Goal: Information Seeking & Learning: Learn about a topic

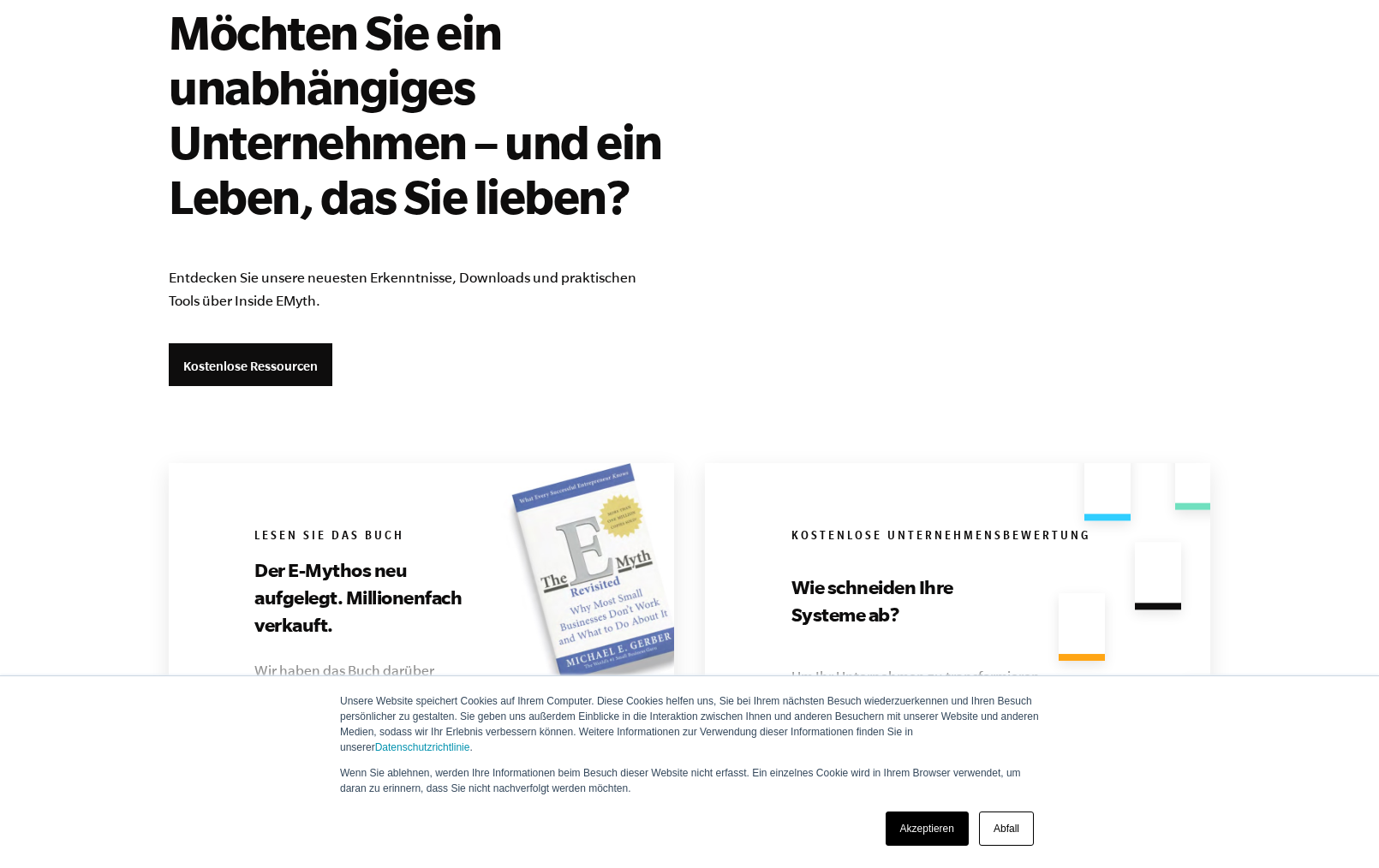
scroll to position [3631, 0]
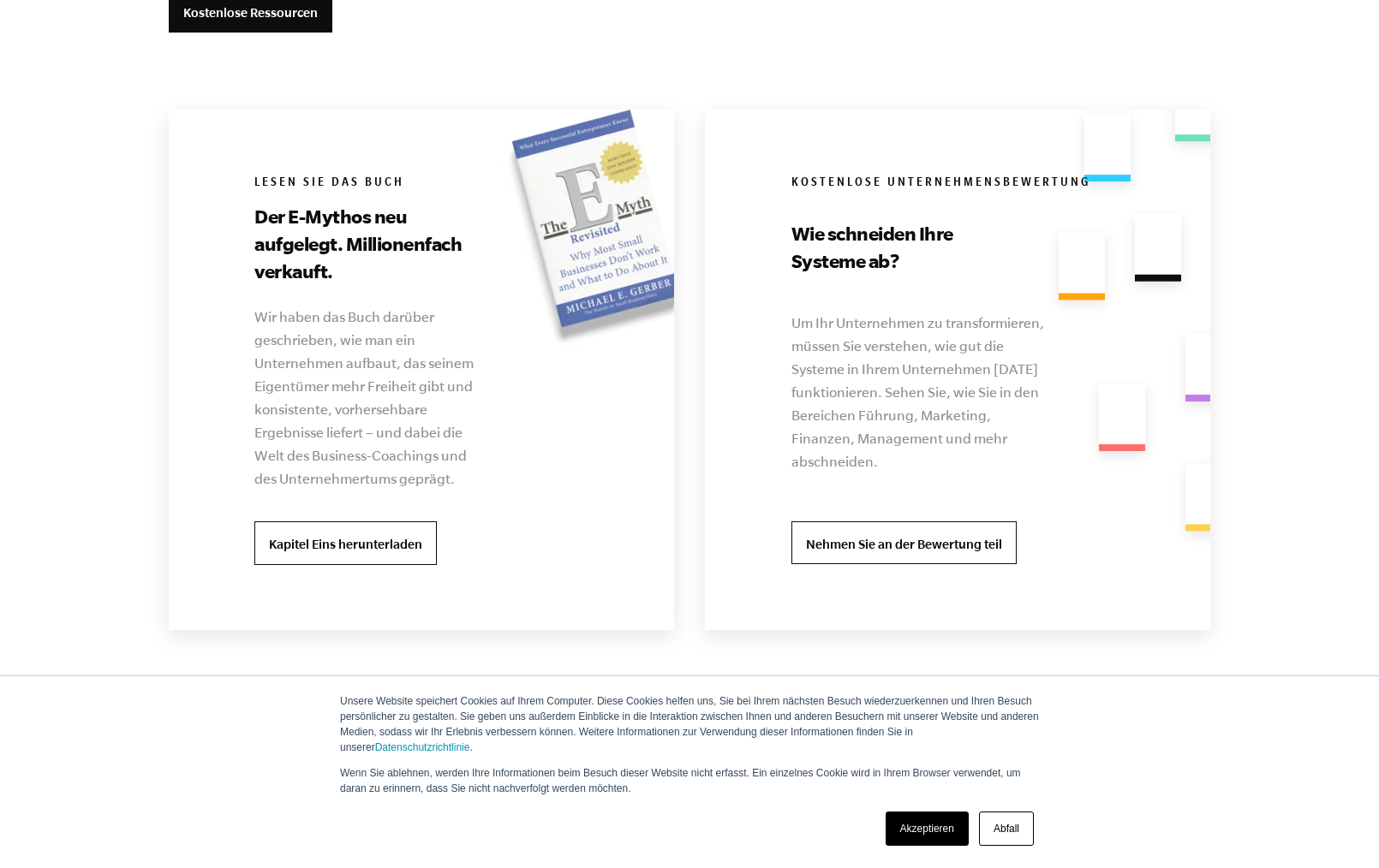
click at [913, 823] on font "Akzeptieren" at bounding box center [927, 828] width 54 height 12
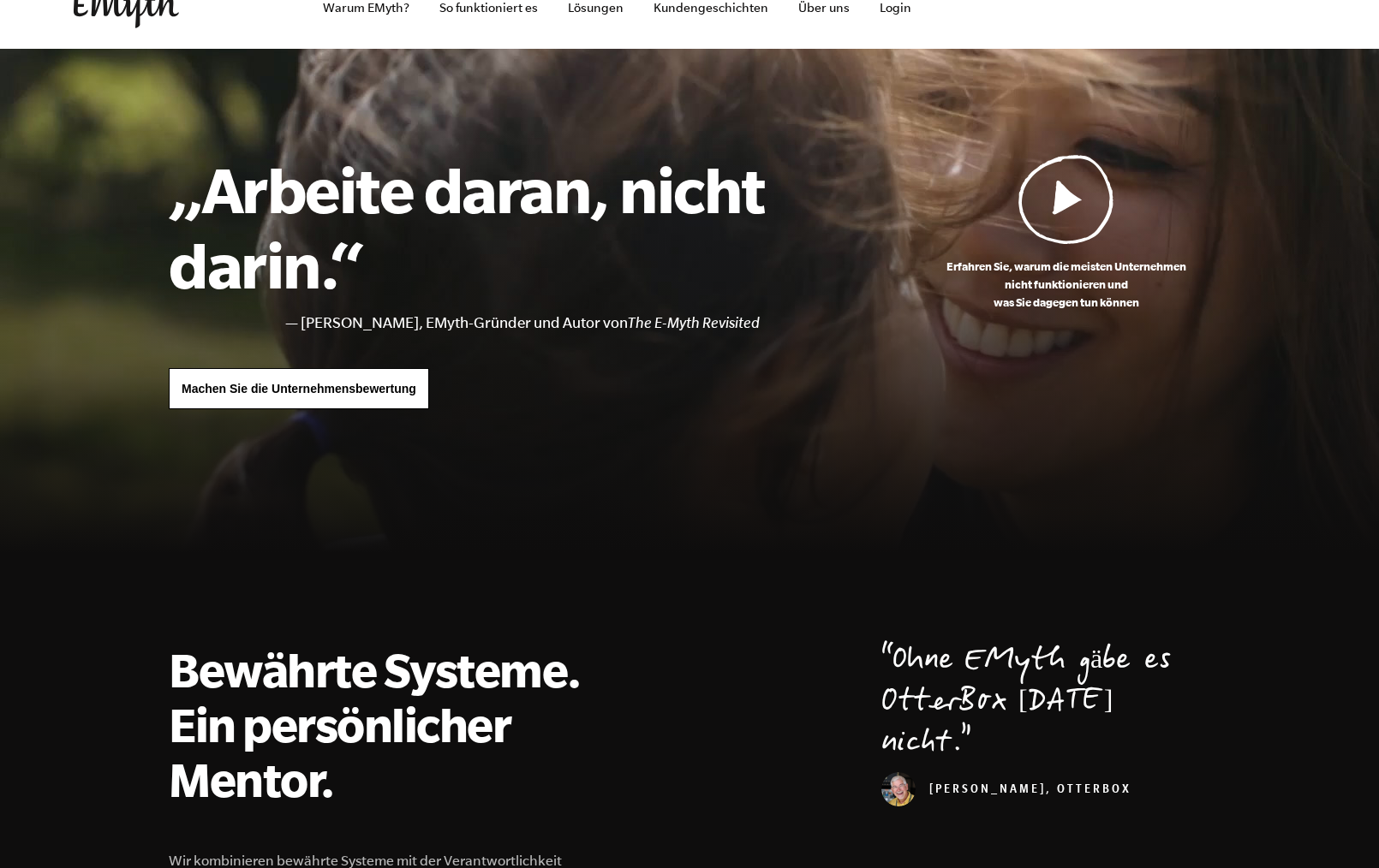
scroll to position [0, 0]
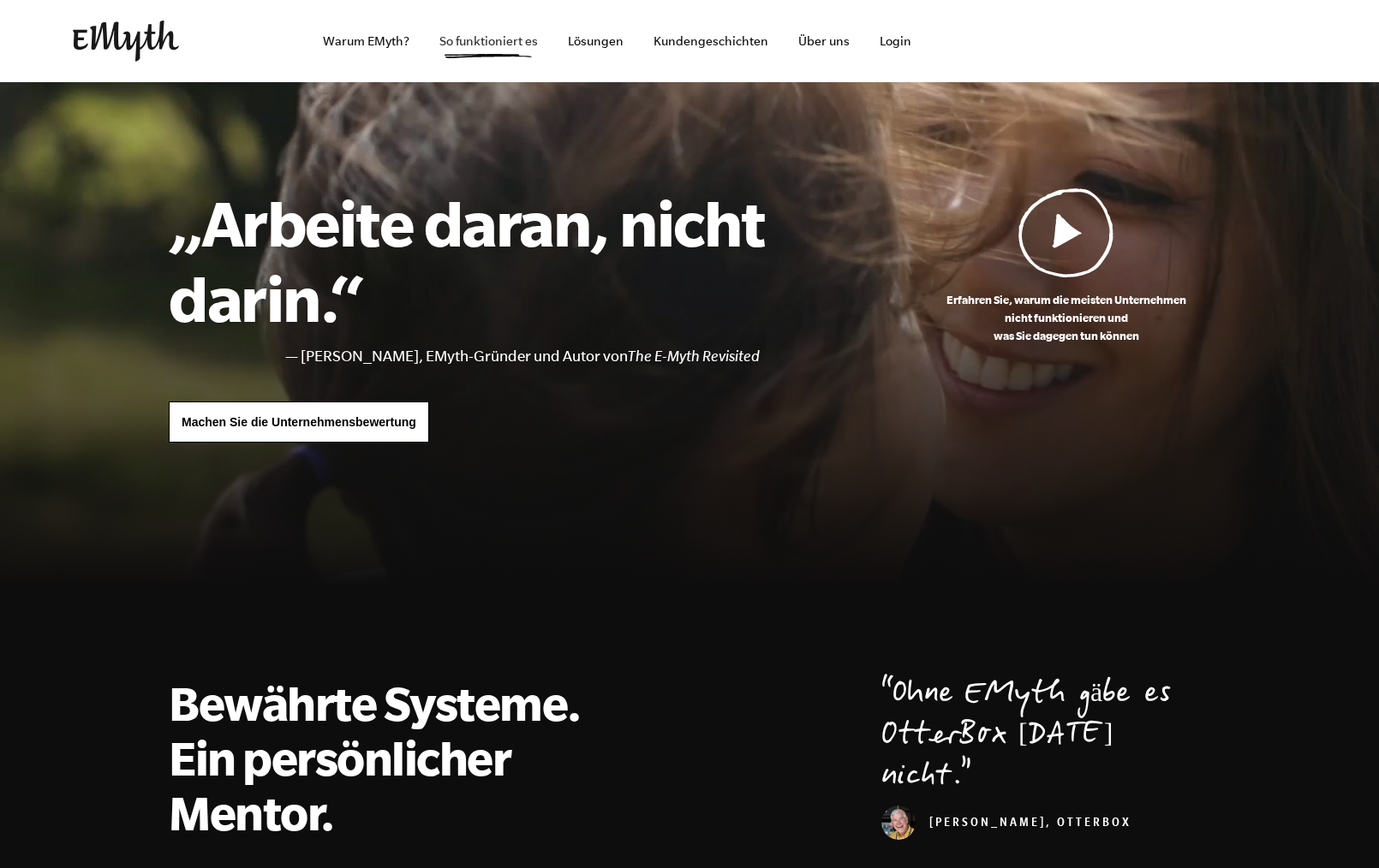
click at [490, 38] on font "So funktioniert es" at bounding box center [488, 41] width 98 height 14
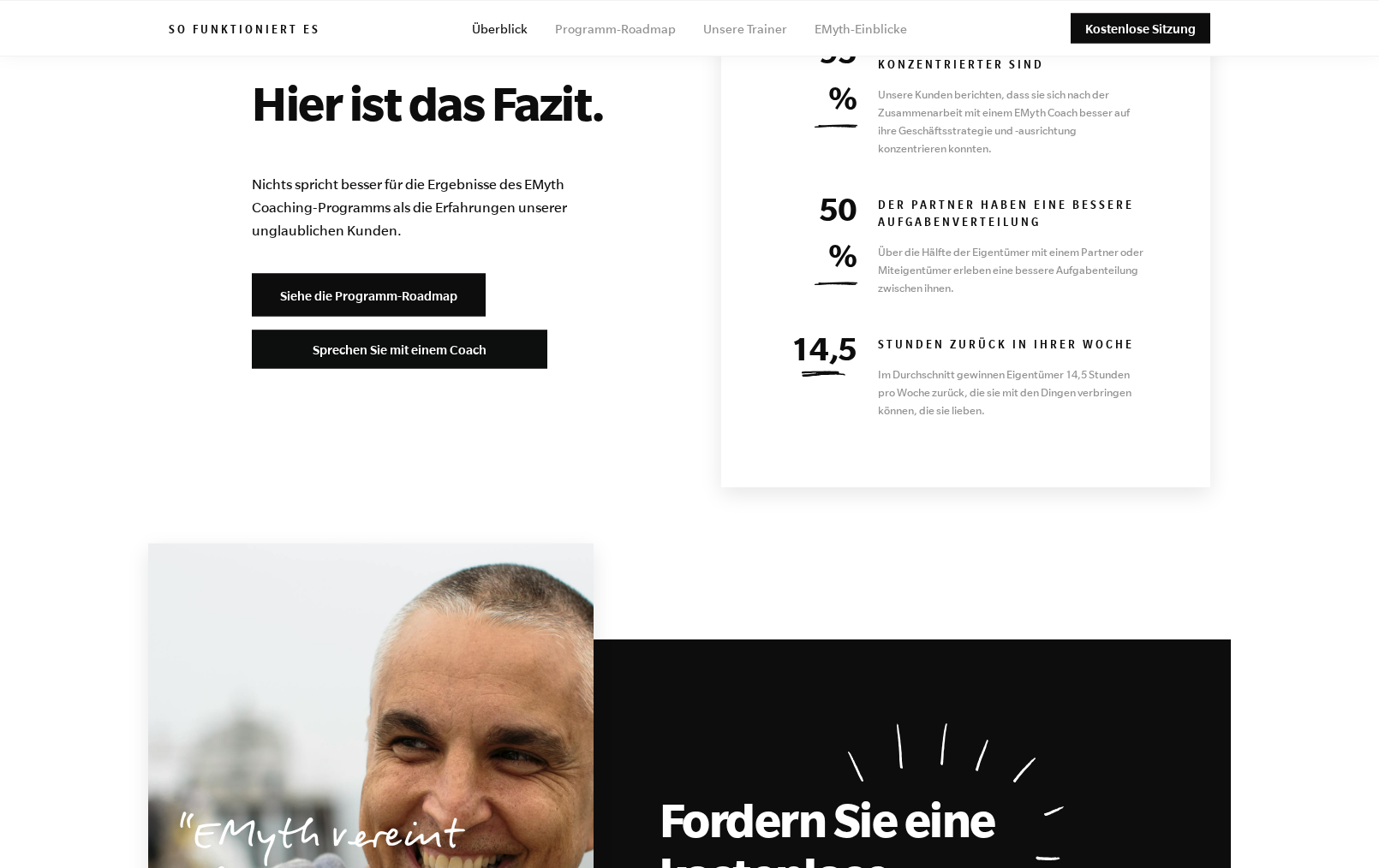
scroll to position [8382, 0]
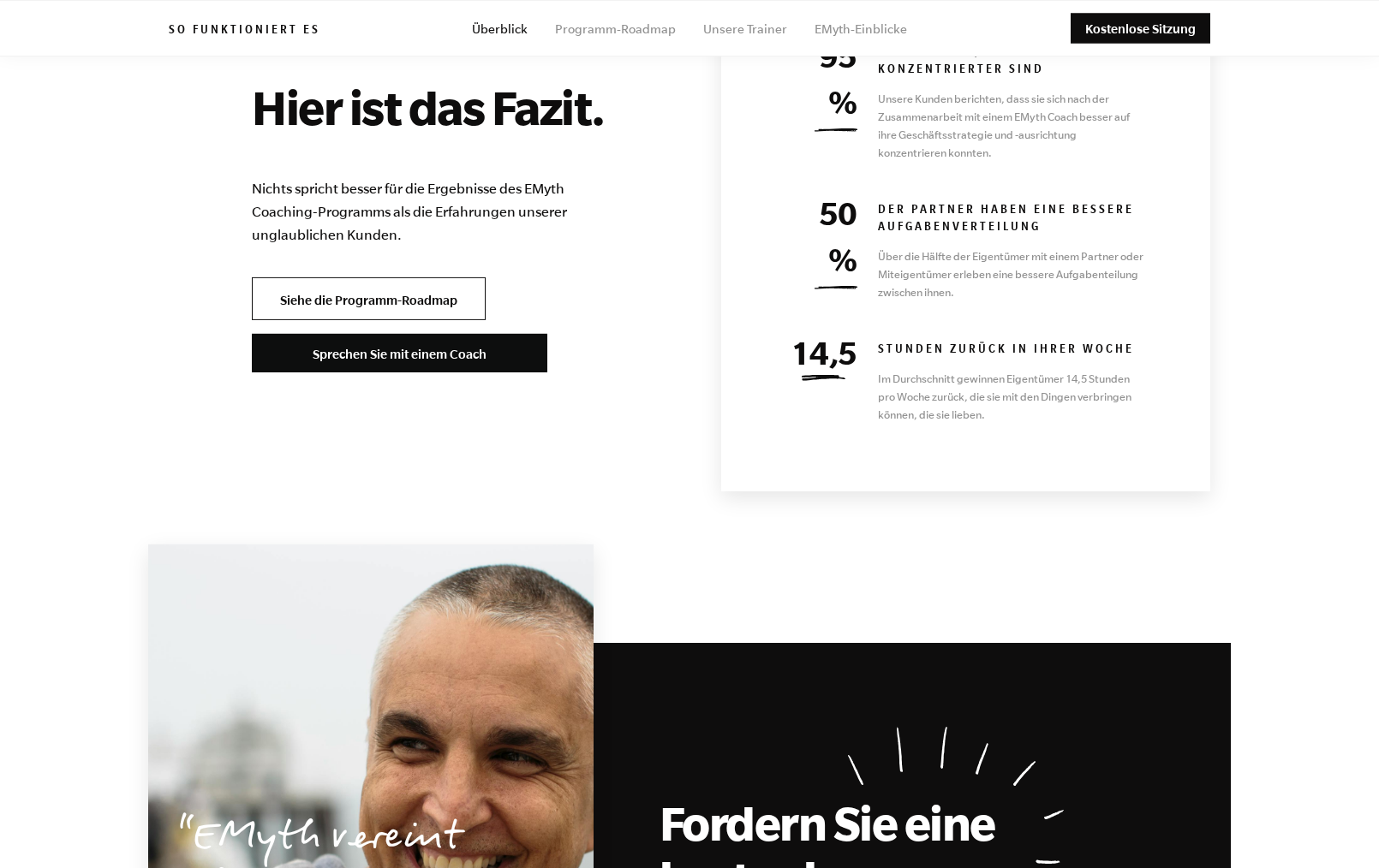
click at [436, 293] on font "Siehe die Programm-Roadmap" at bounding box center [368, 300] width 177 height 14
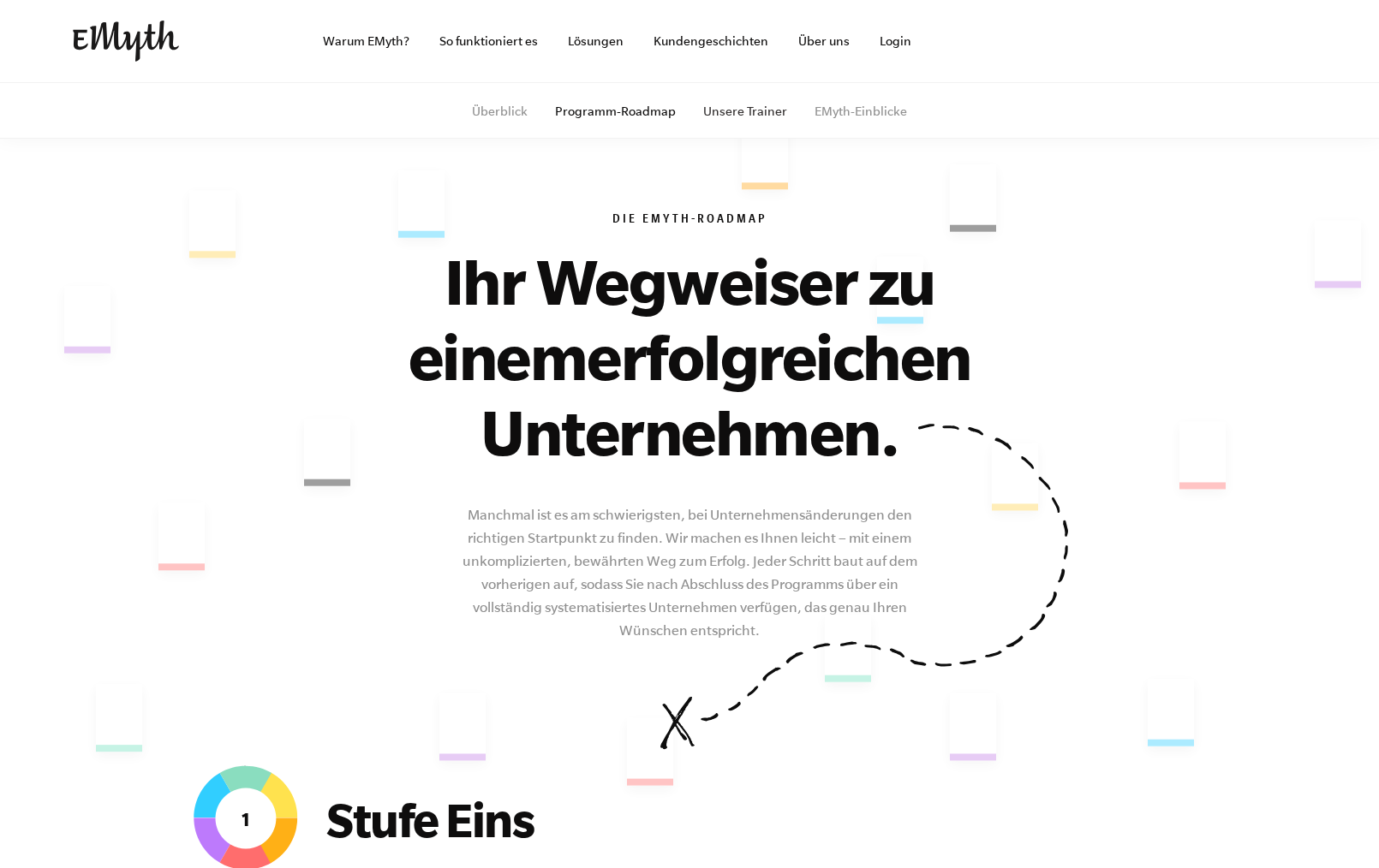
click at [759, 109] on font "Unsere Trainer" at bounding box center [745, 111] width 84 height 14
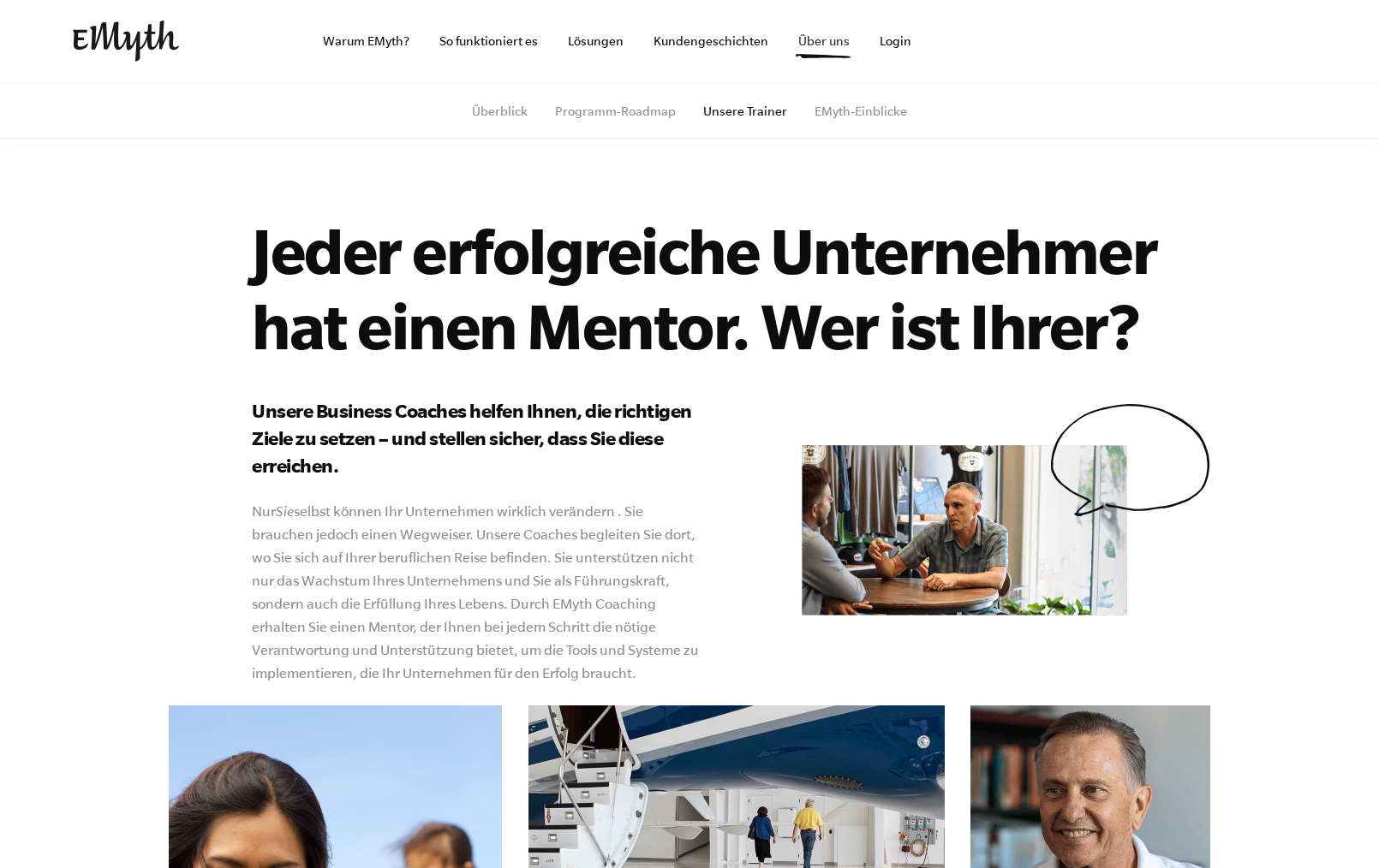
click at [830, 46] on font "Über uns" at bounding box center [823, 41] width 51 height 14
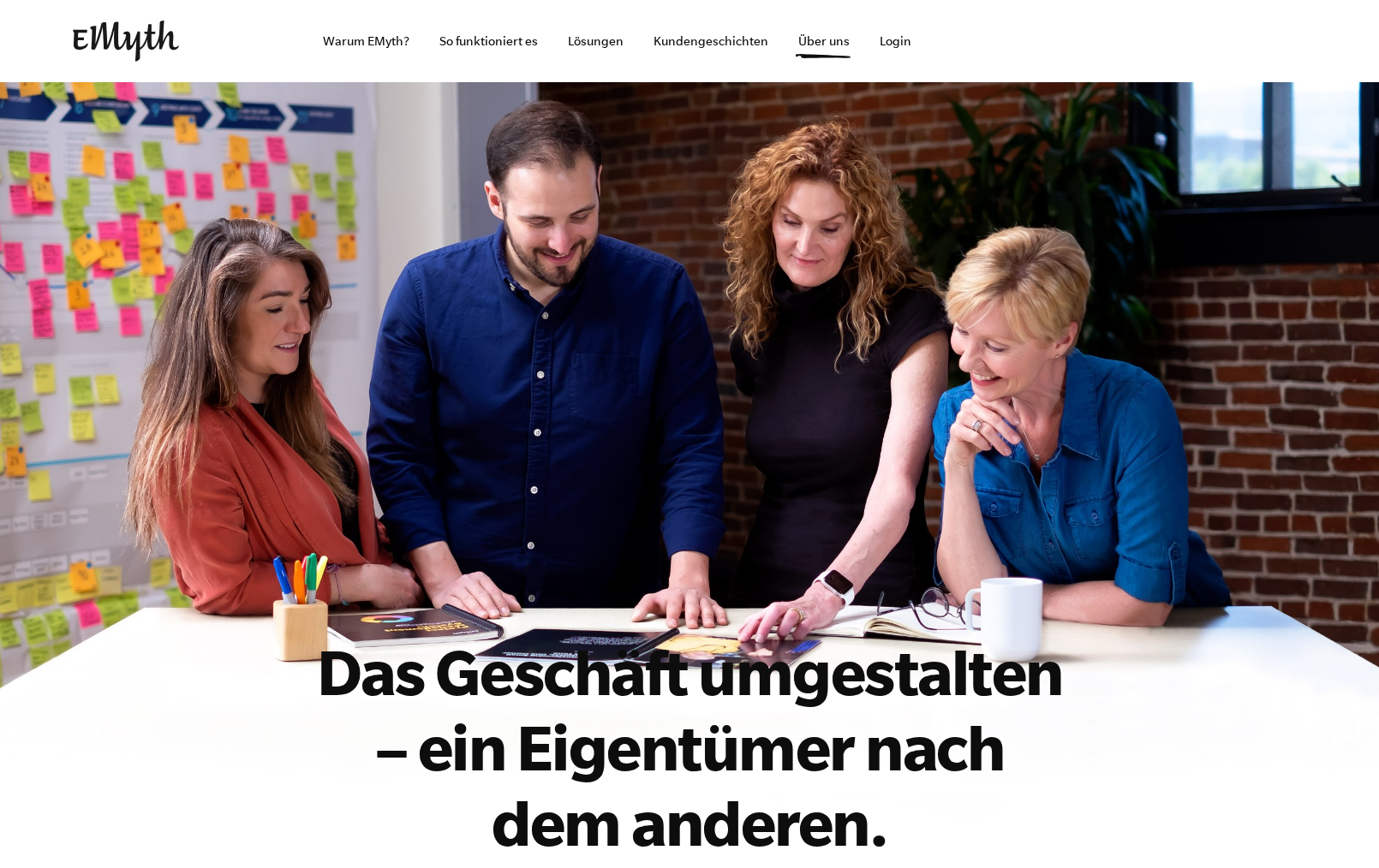
click at [145, 45] on img at bounding box center [126, 41] width 106 height 41
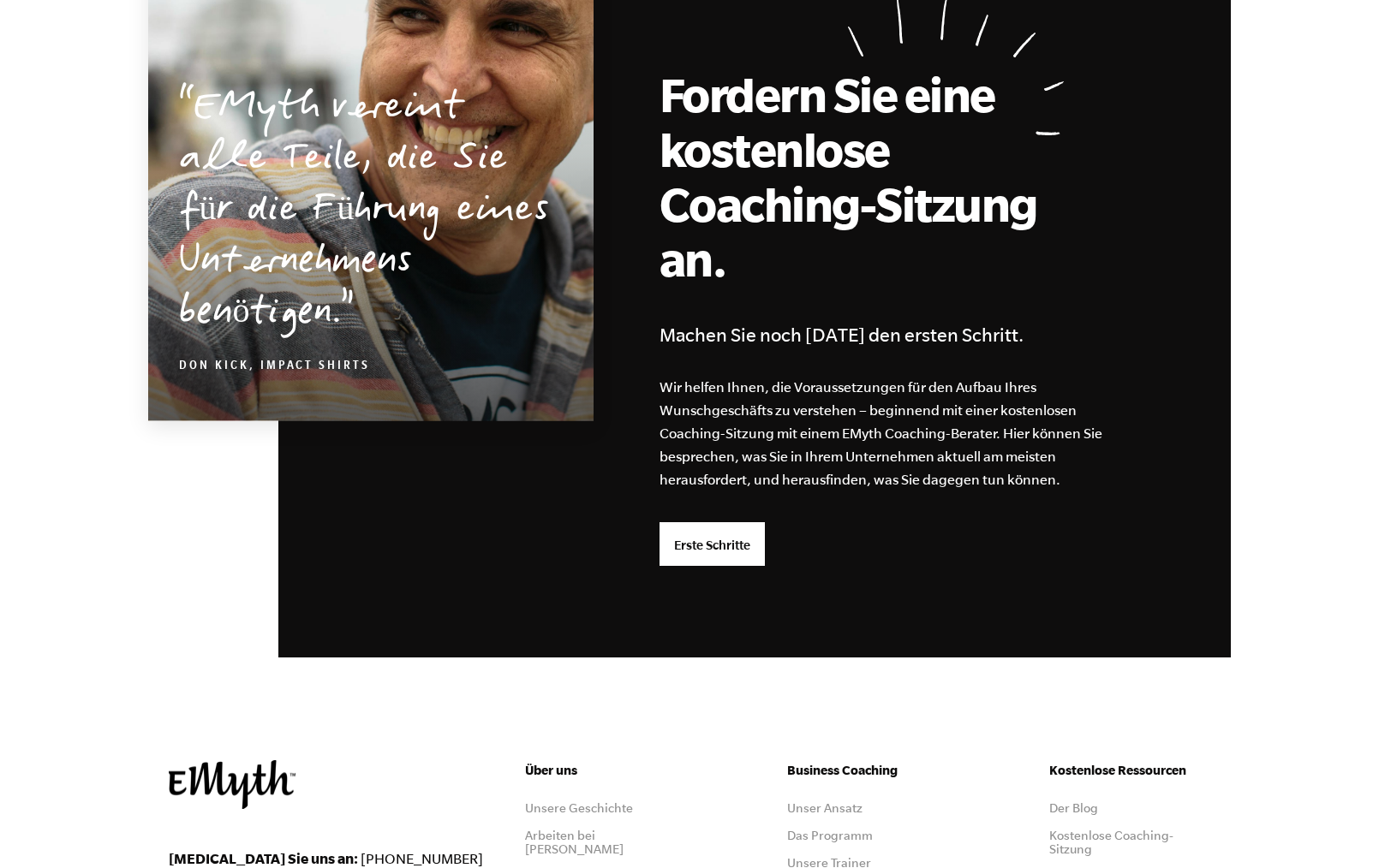
scroll to position [4904, 0]
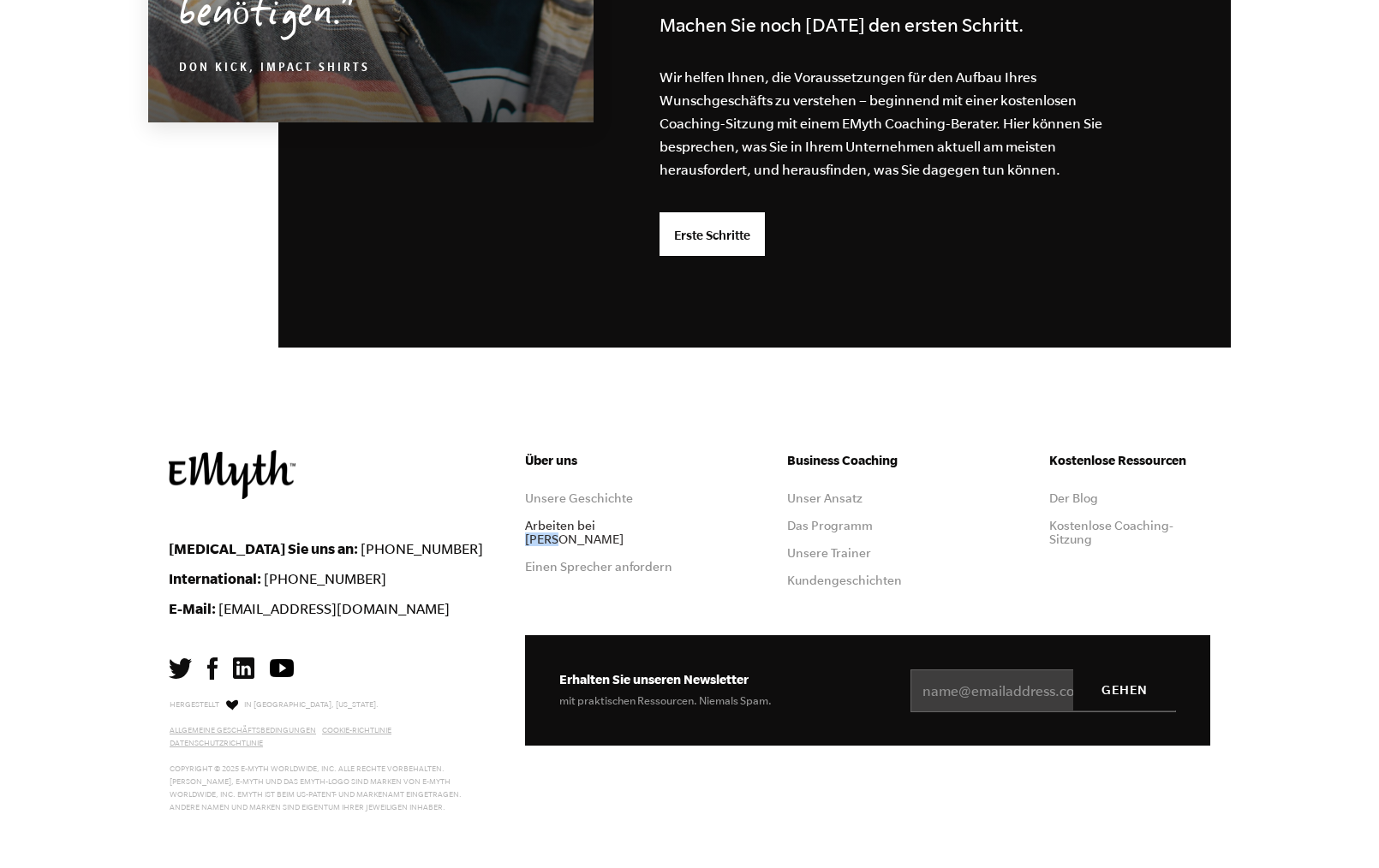
drag, startPoint x: 640, startPoint y: 521, endPoint x: 597, endPoint y: 522, distance: 43.0
click at [598, 522] on li "Arbeiten bei [PERSON_NAME]" at bounding box center [605, 532] width 161 height 27
copy font "EMyth"
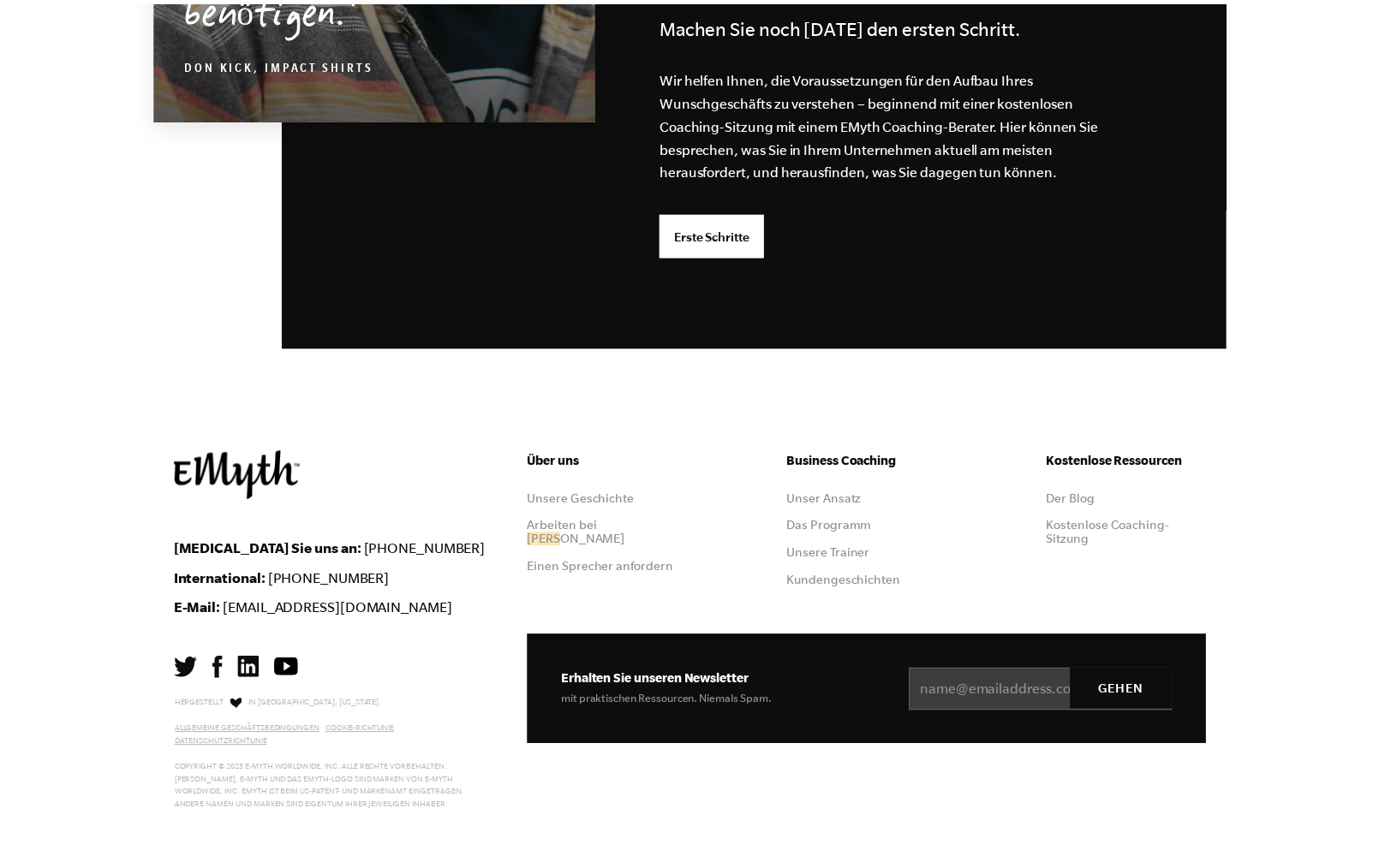
scroll to position [0, 0]
